Goal: Task Accomplishment & Management: Manage account settings

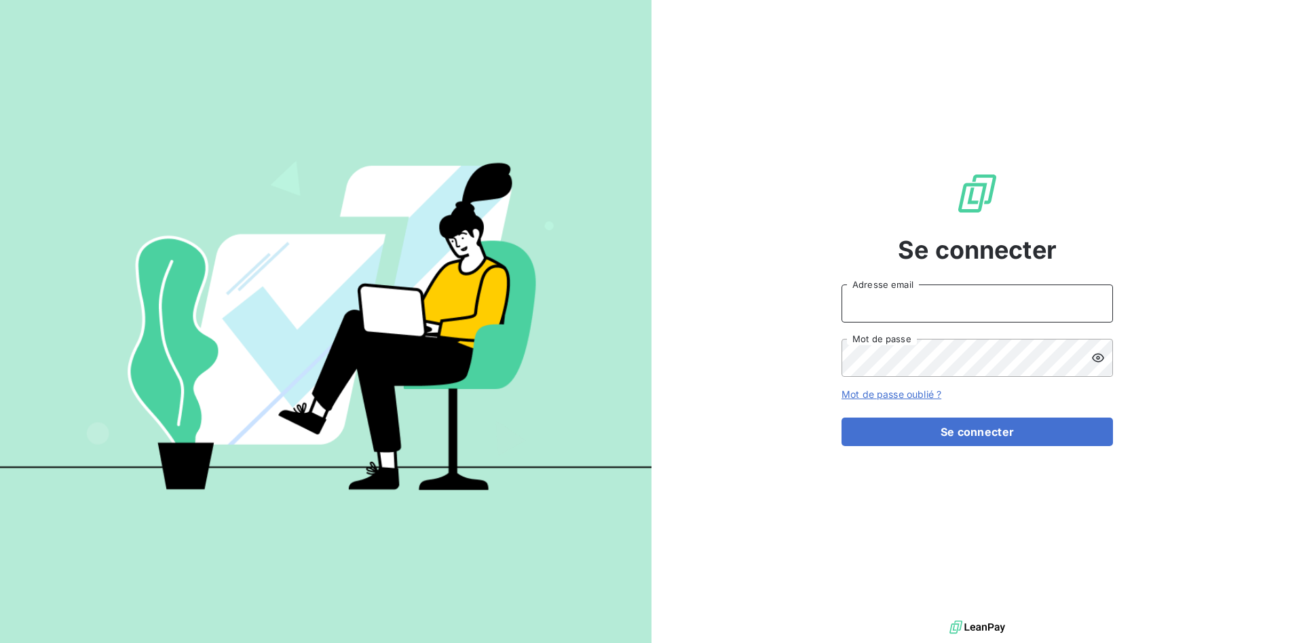
click at [894, 307] on input "Adresse email" at bounding box center [977, 303] width 271 height 38
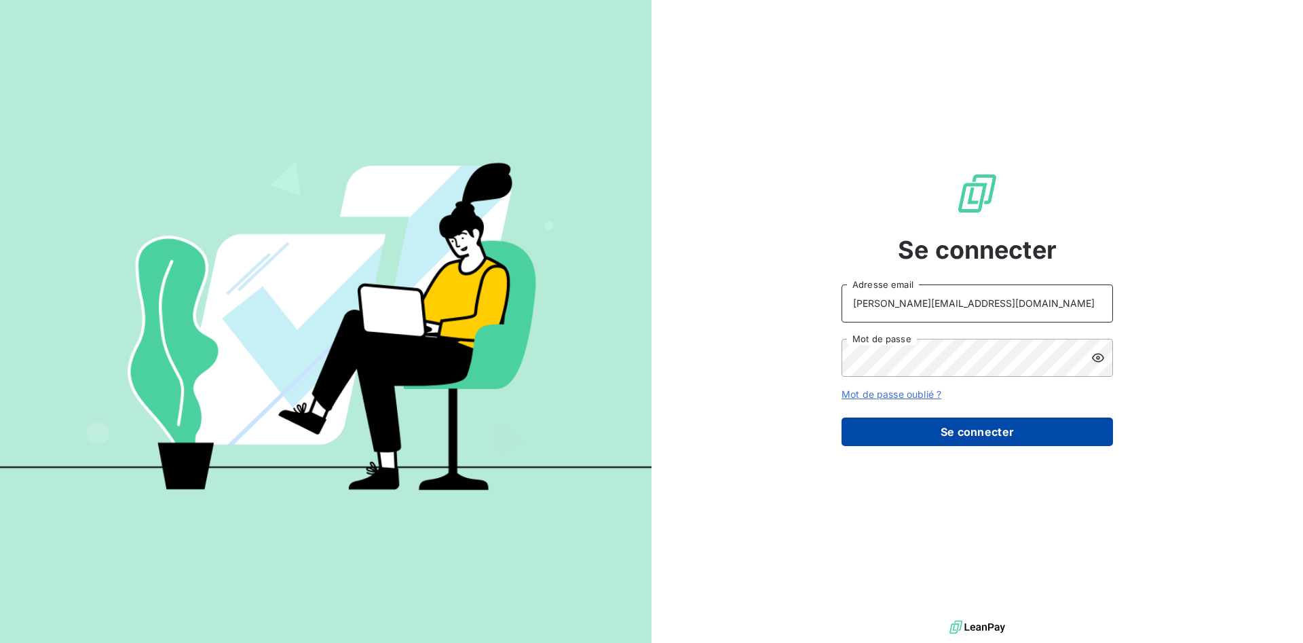
type input "[PERSON_NAME][EMAIL_ADDRESS][DOMAIN_NAME]"
click at [963, 433] on button "Se connecter" at bounding box center [977, 431] width 271 height 29
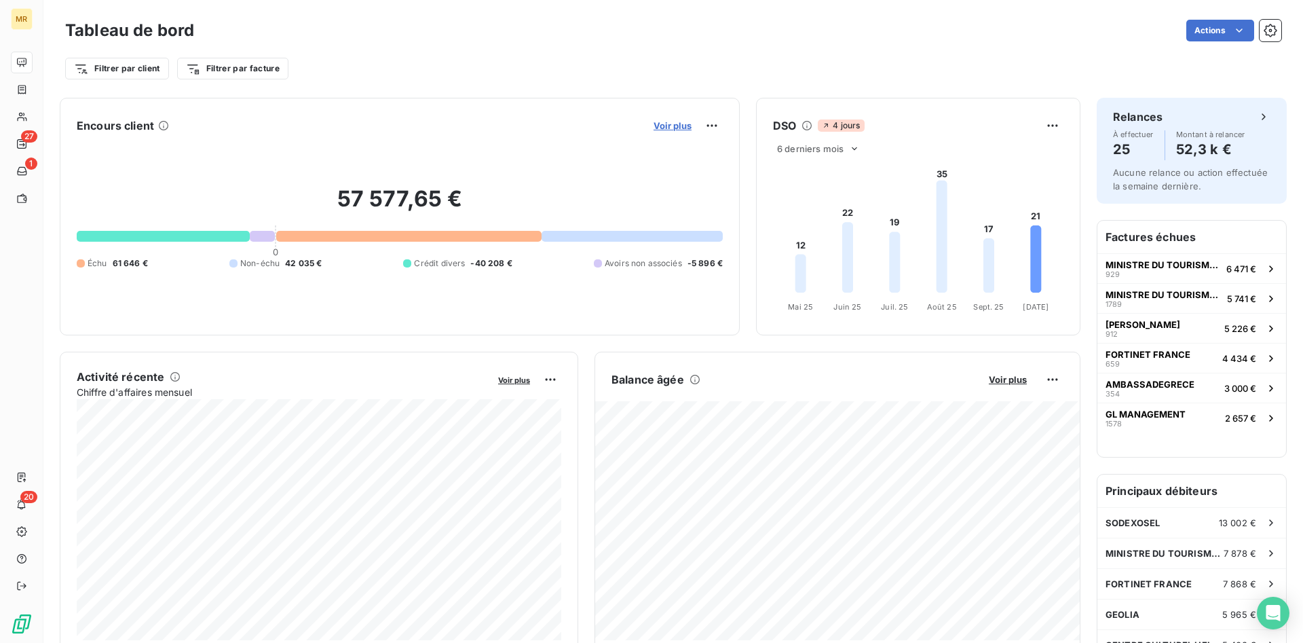
click at [679, 128] on span "Voir plus" at bounding box center [673, 125] width 38 height 11
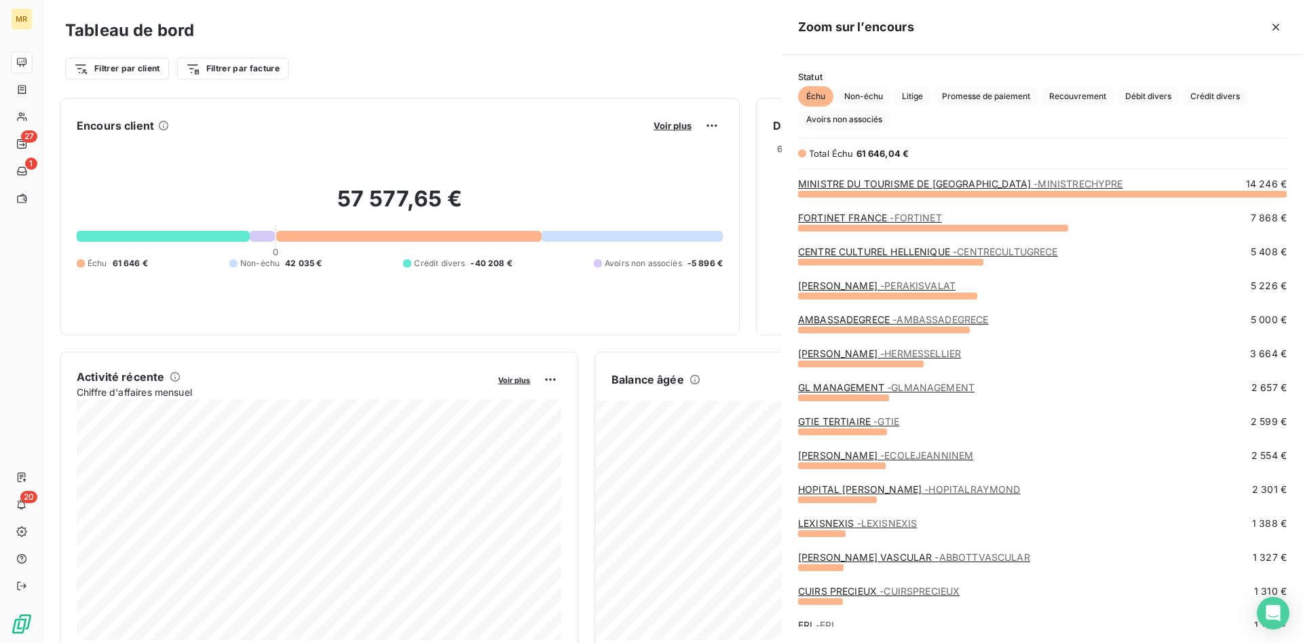
scroll to position [449, 521]
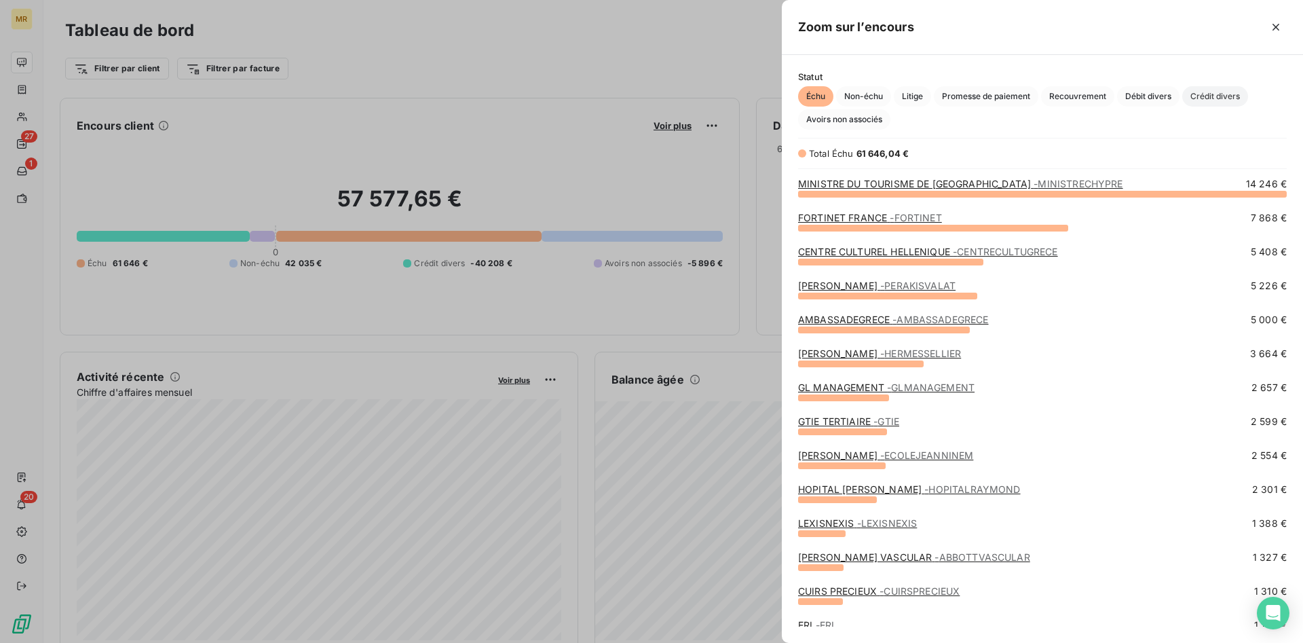
click at [1213, 96] on span "Crédit divers" at bounding box center [1215, 96] width 66 height 20
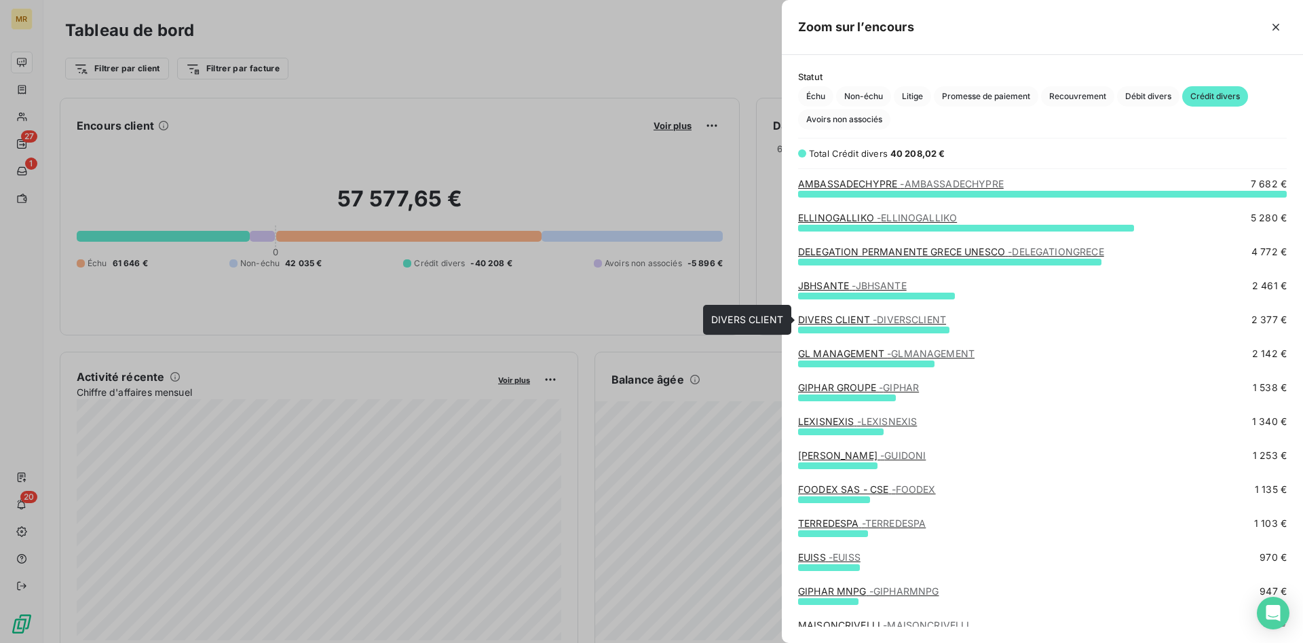
click at [930, 326] on div "DIVERS CLIENT - DIVERSCLIENT" at bounding box center [872, 320] width 148 height 14
click at [922, 318] on span "- DIVERSCLIENT" at bounding box center [909, 320] width 73 height 12
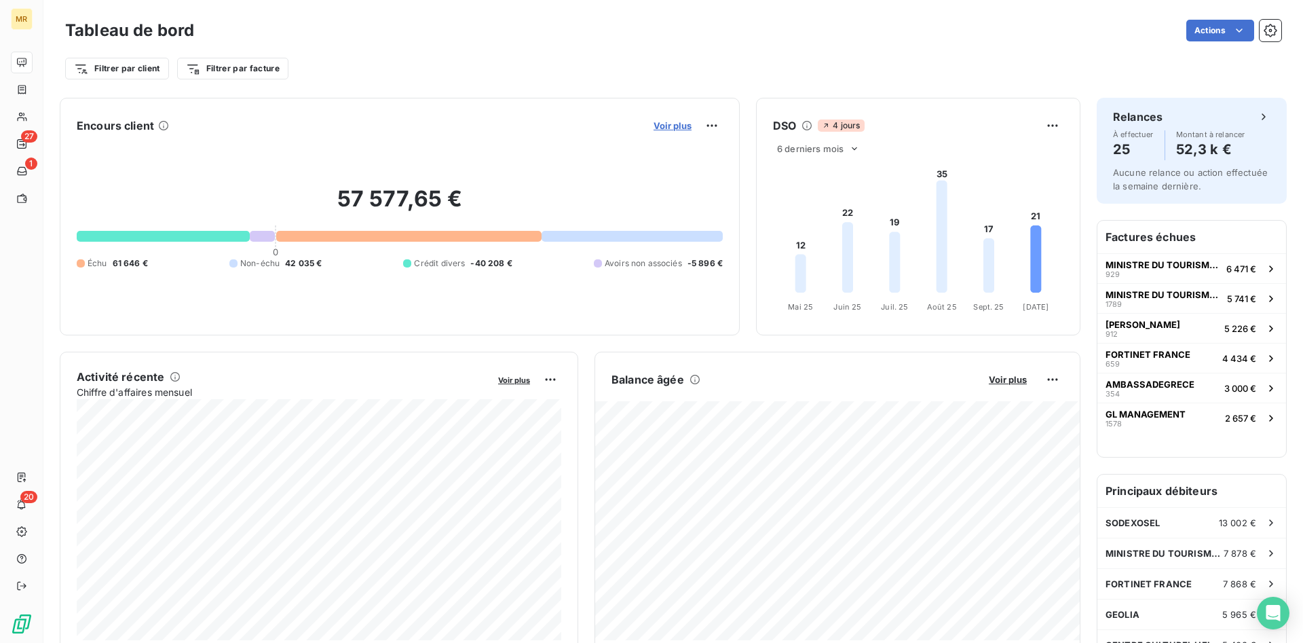
click at [674, 122] on span "Voir plus" at bounding box center [673, 125] width 38 height 11
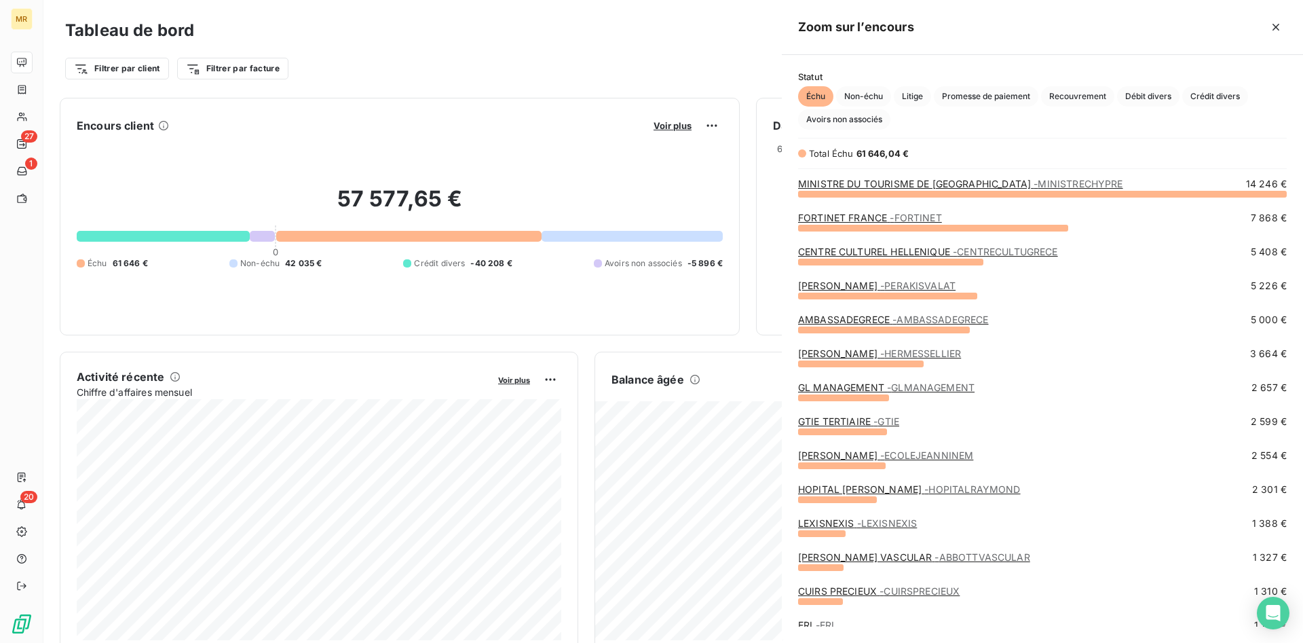
scroll to position [643, 521]
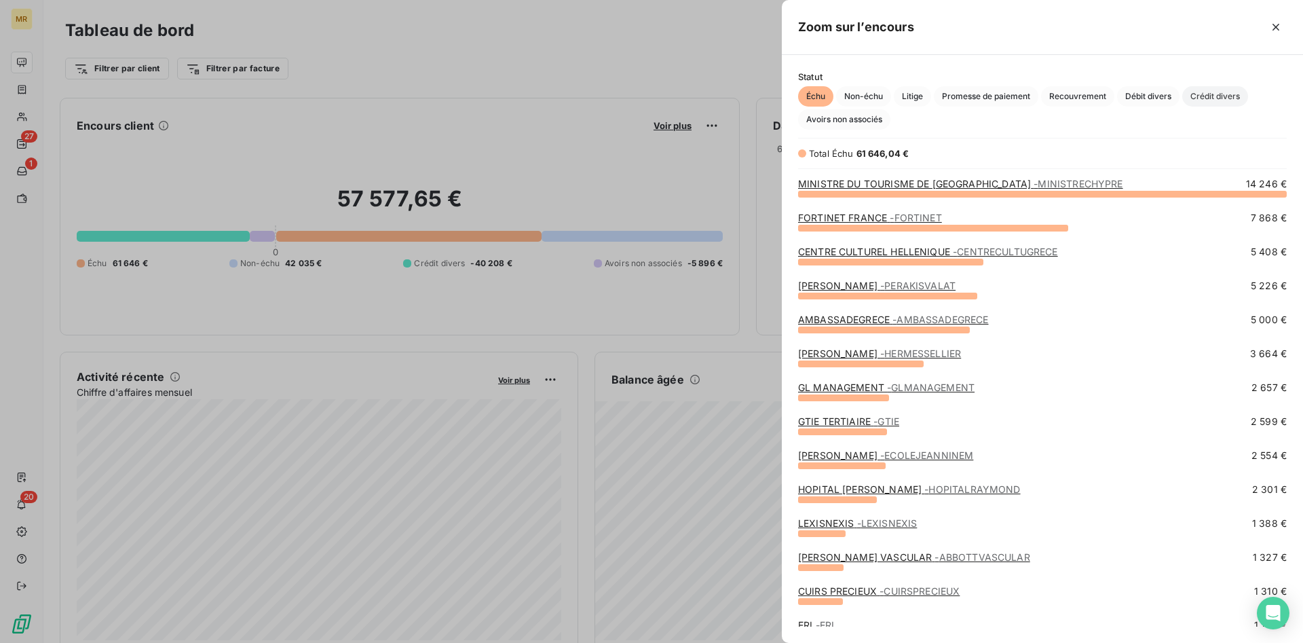
click at [1211, 88] on span "Crédit divers" at bounding box center [1215, 96] width 66 height 20
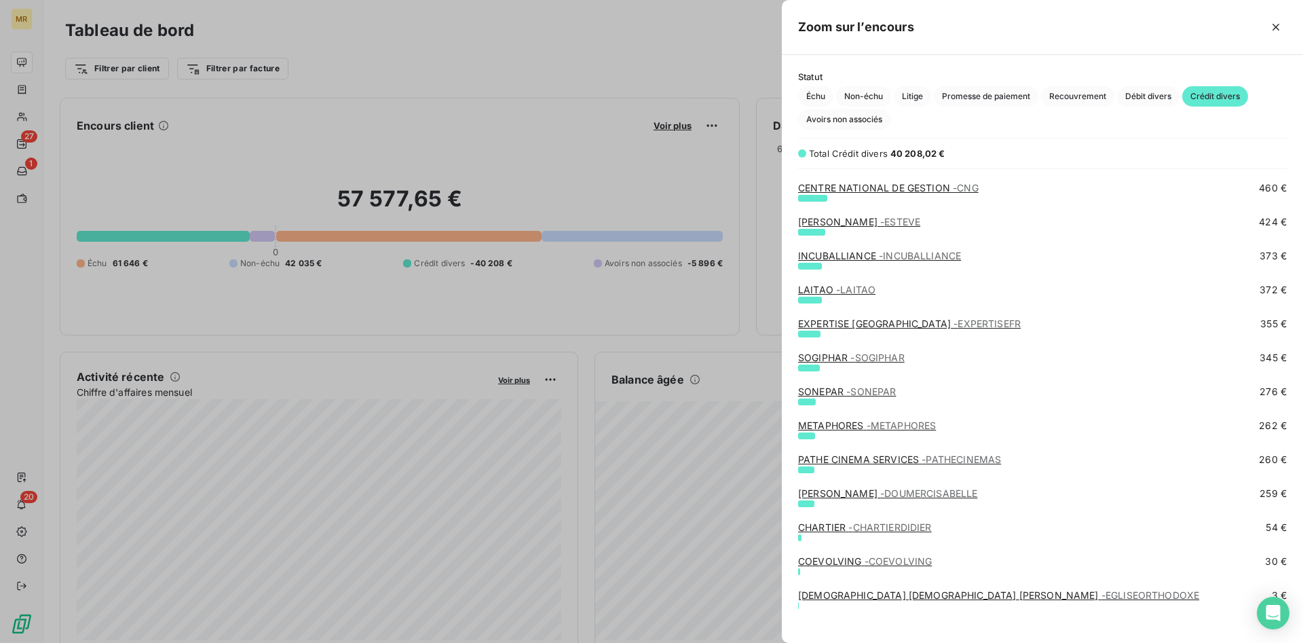
scroll to position [653, 0]
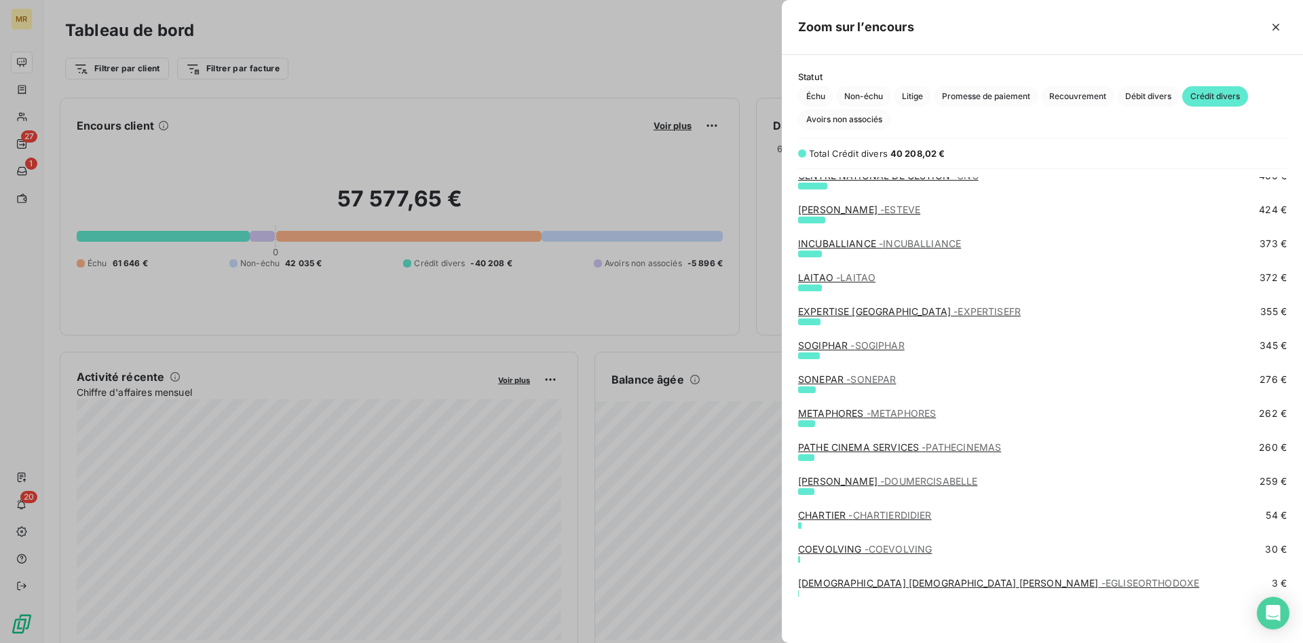
click at [912, 412] on span "- METAPHORES" at bounding box center [902, 413] width 70 height 12
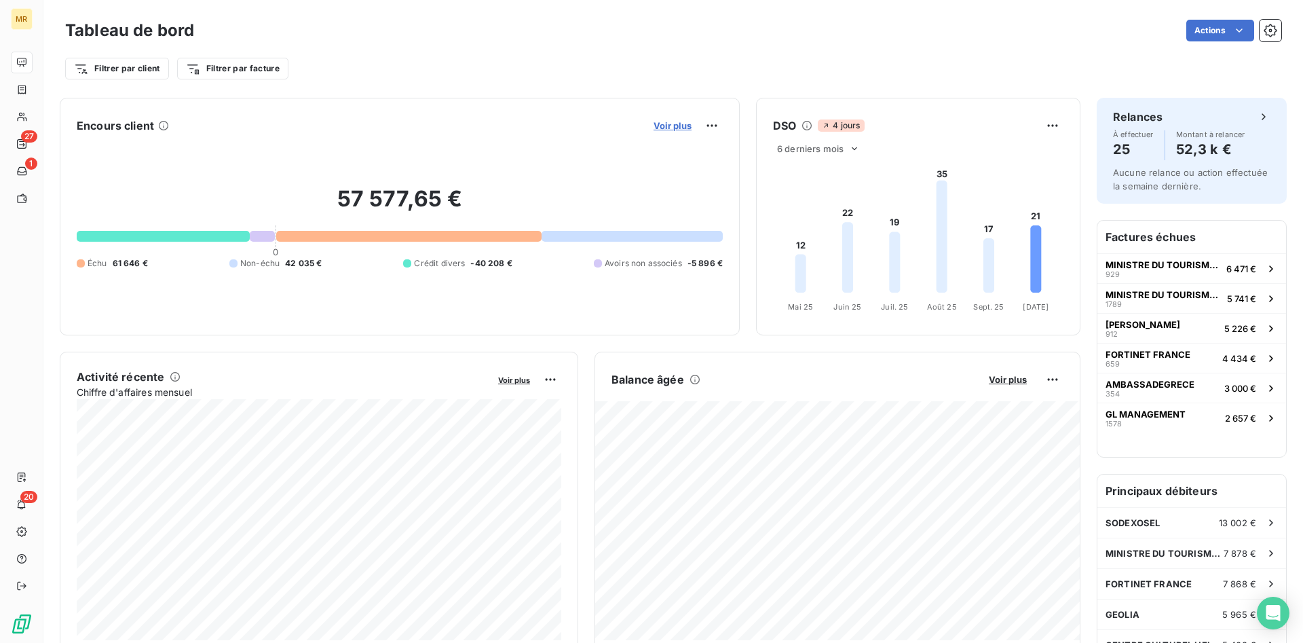
click at [681, 126] on span "Voir plus" at bounding box center [673, 125] width 38 height 11
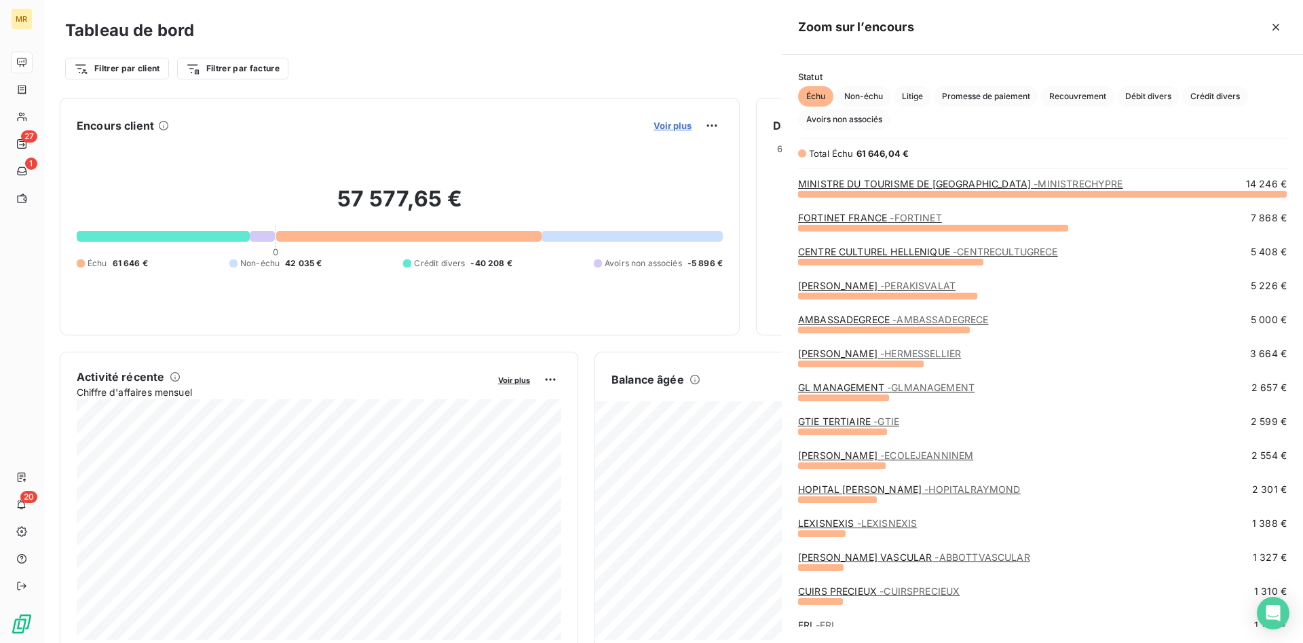
scroll to position [643, 521]
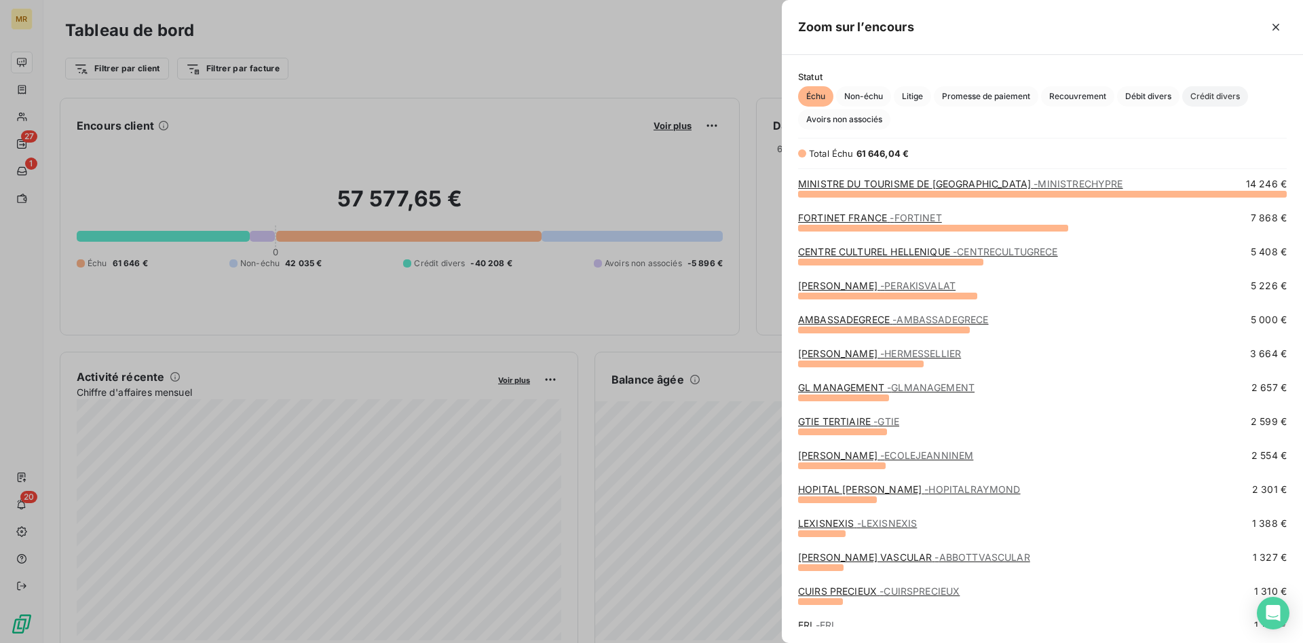
click at [1214, 96] on span "Crédit divers" at bounding box center [1215, 96] width 66 height 20
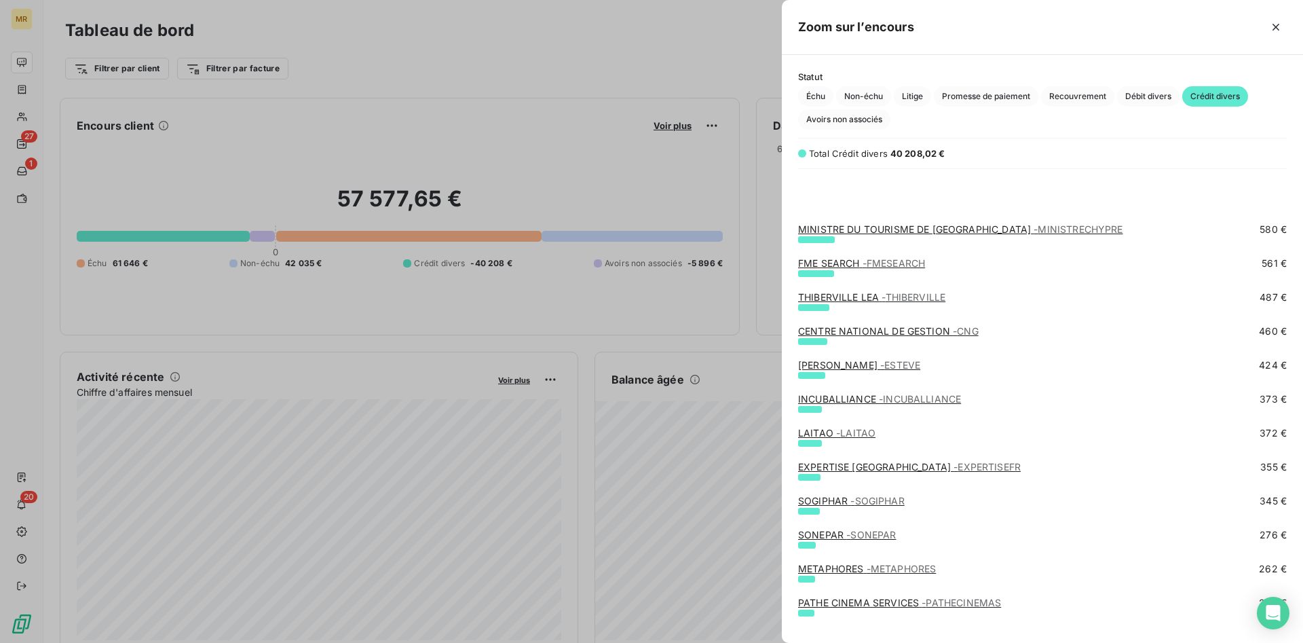
scroll to position [653, 0]
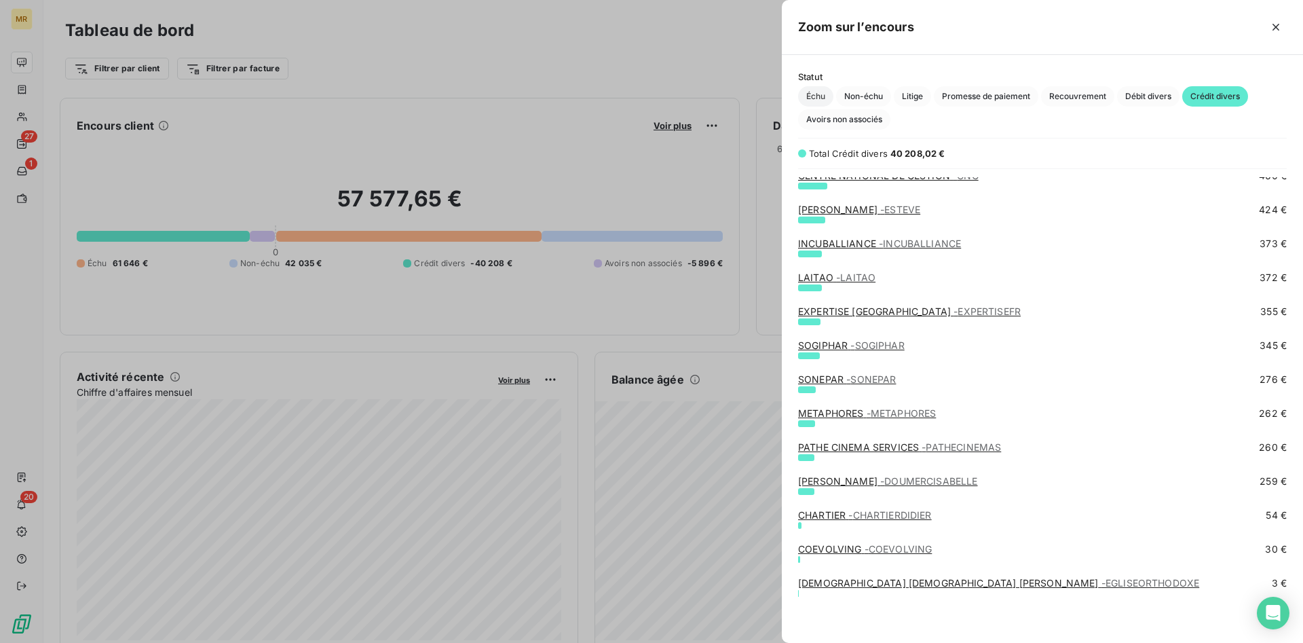
click at [827, 95] on span "Échu" at bounding box center [815, 96] width 35 height 20
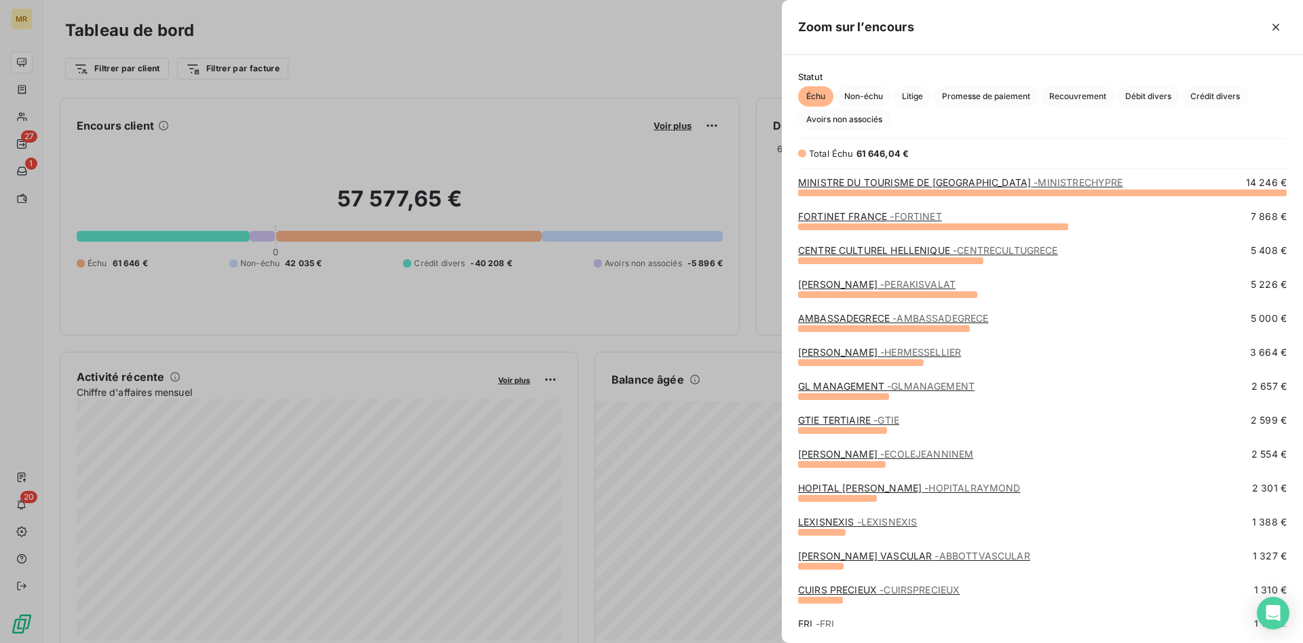
scroll to position [0, 0]
